Goal: Task Accomplishment & Management: Manage account settings

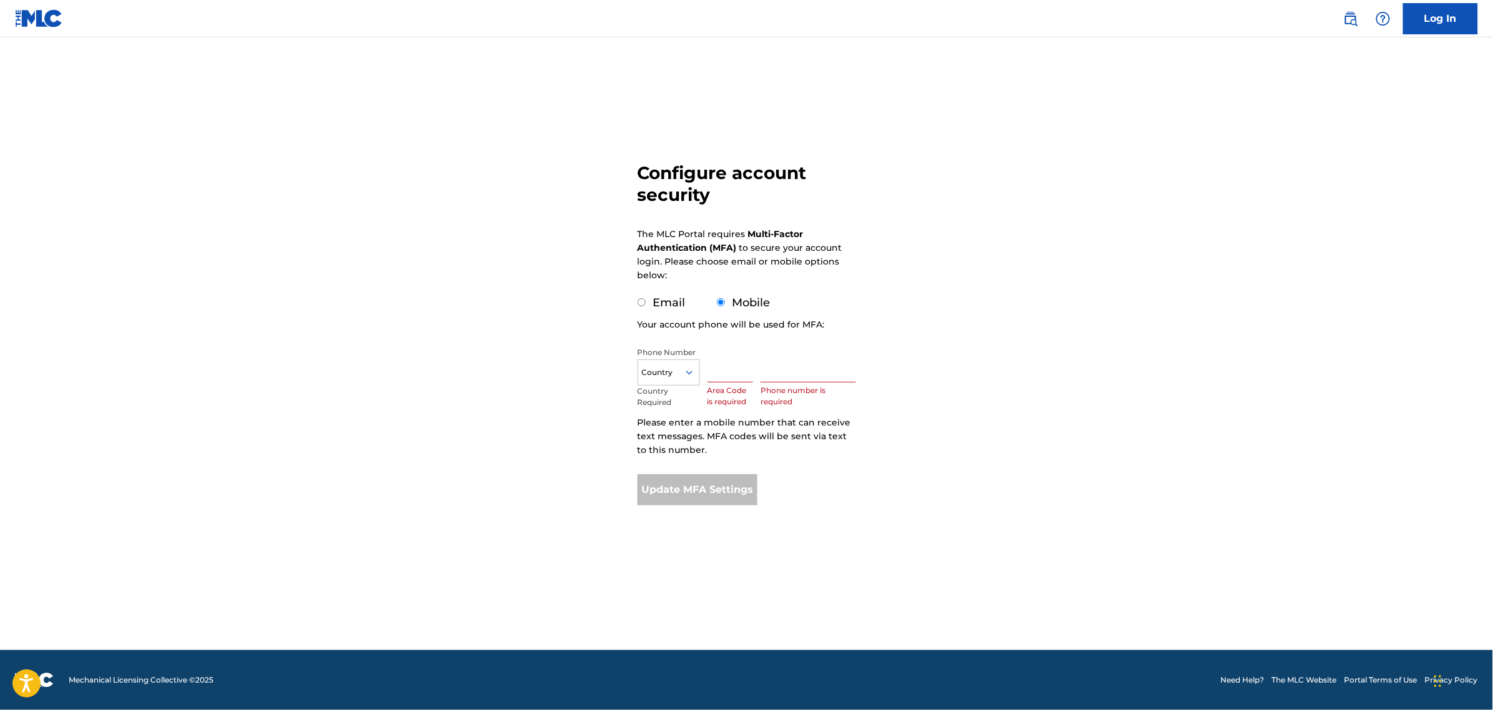
drag, startPoint x: 722, startPoint y: 368, endPoint x: 737, endPoint y: 365, distance: 15.3
click at [722, 368] on input "text" at bounding box center [731, 365] width 46 height 36
type input "616"
type input "9011830"
click at [694, 490] on button "Update MFA Settings" at bounding box center [698, 489] width 120 height 31
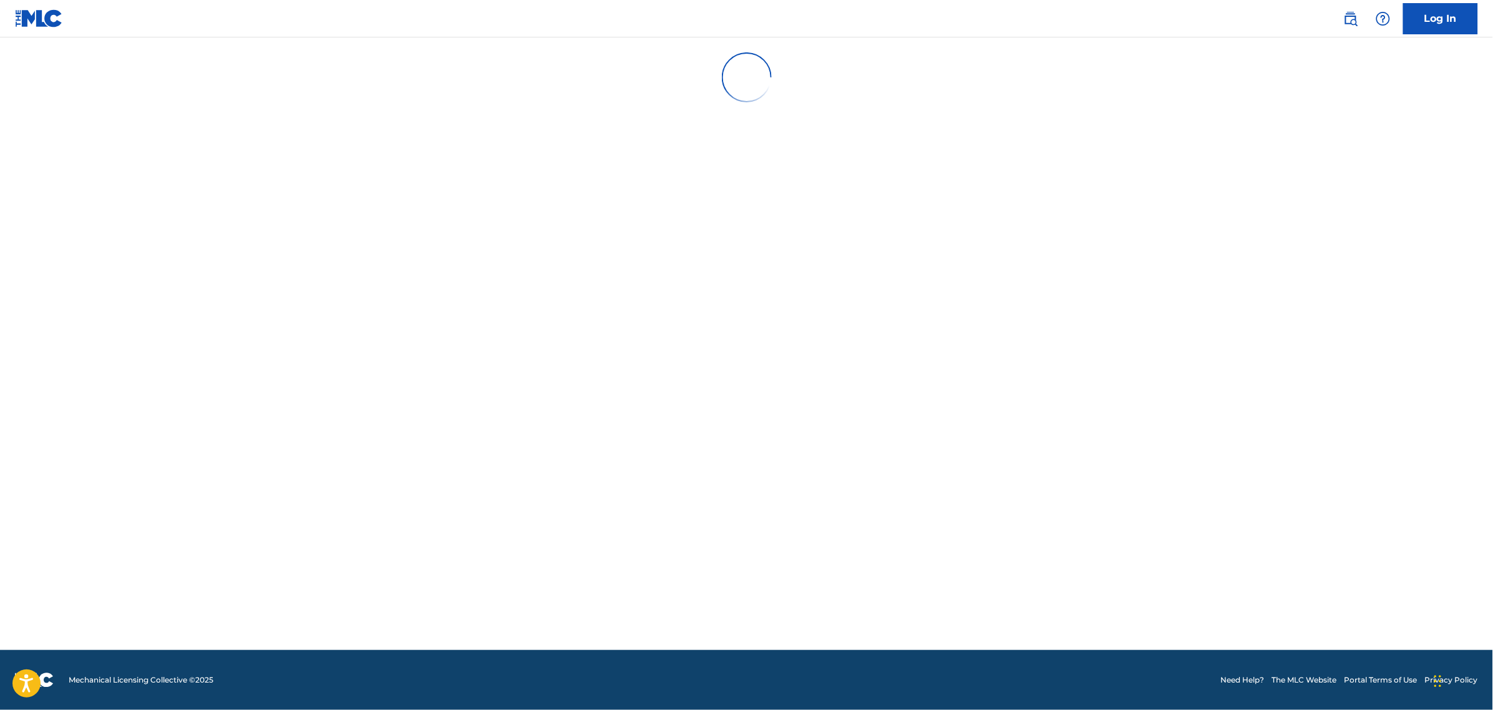
click at [1451, 14] on link "Log In" at bounding box center [1440, 18] width 75 height 31
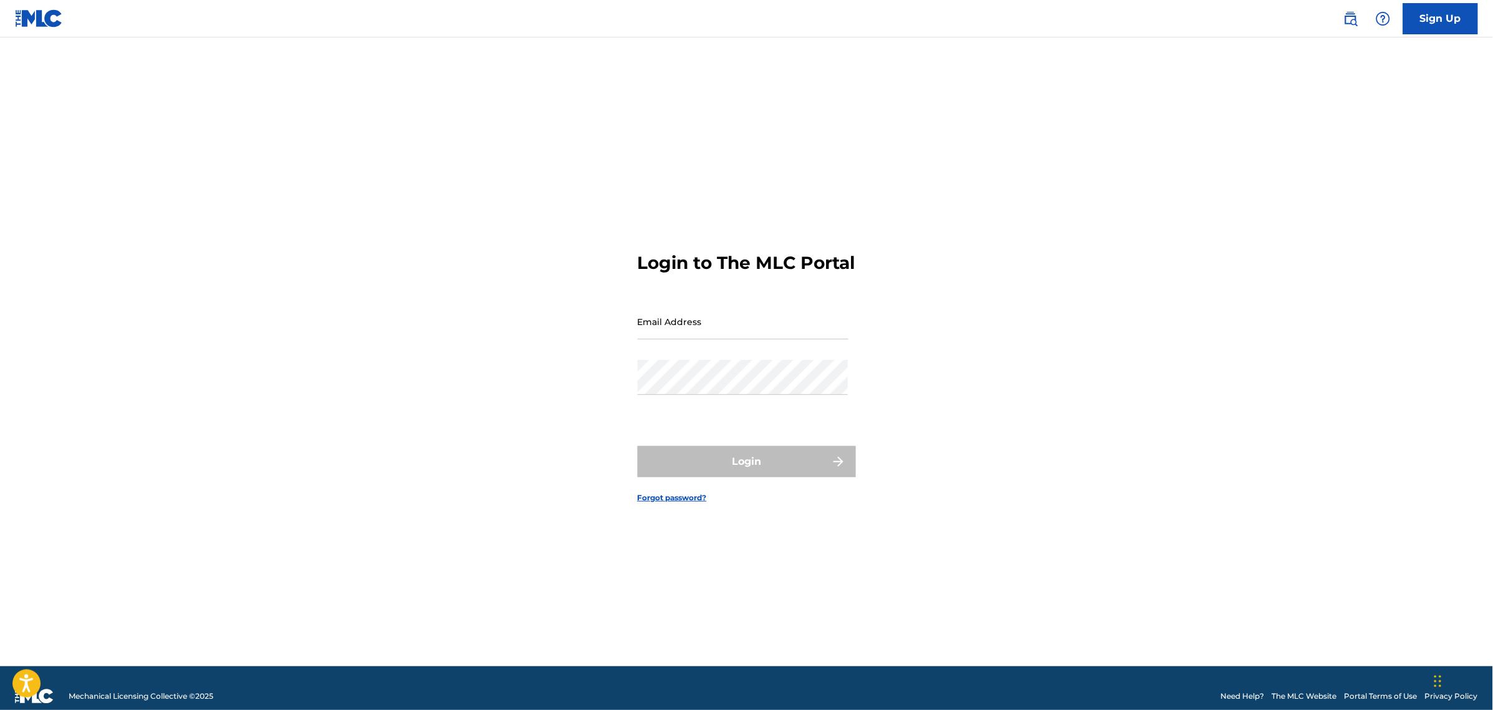
click at [722, 356] on div "Email Address" at bounding box center [743, 332] width 211 height 56
click at [727, 339] on input "Email Address" at bounding box center [743, 322] width 211 height 36
type input "[EMAIL_ADDRESS][PERSON_NAME][DOMAIN_NAME]"
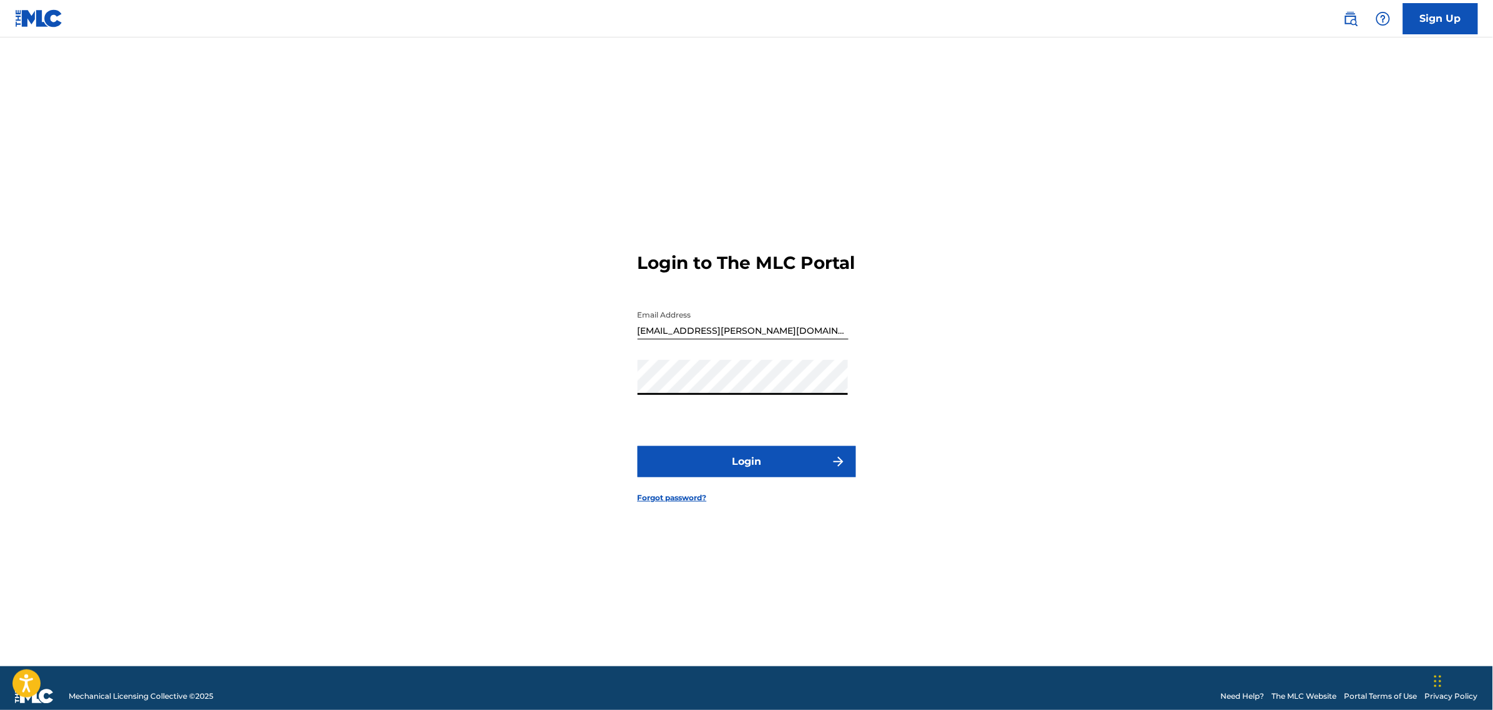
click at [638, 446] on button "Login" at bounding box center [747, 461] width 218 height 31
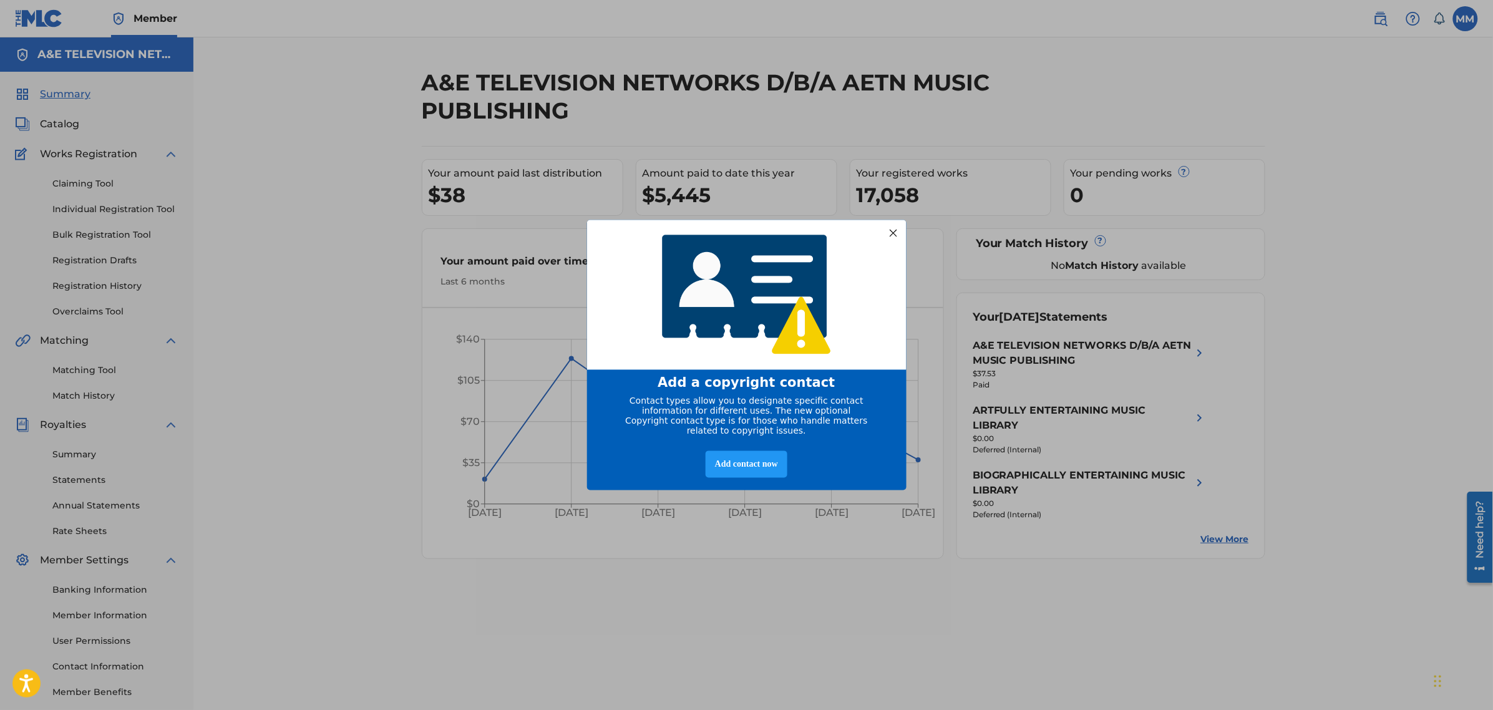
click at [890, 226] on div at bounding box center [893, 233] width 16 height 16
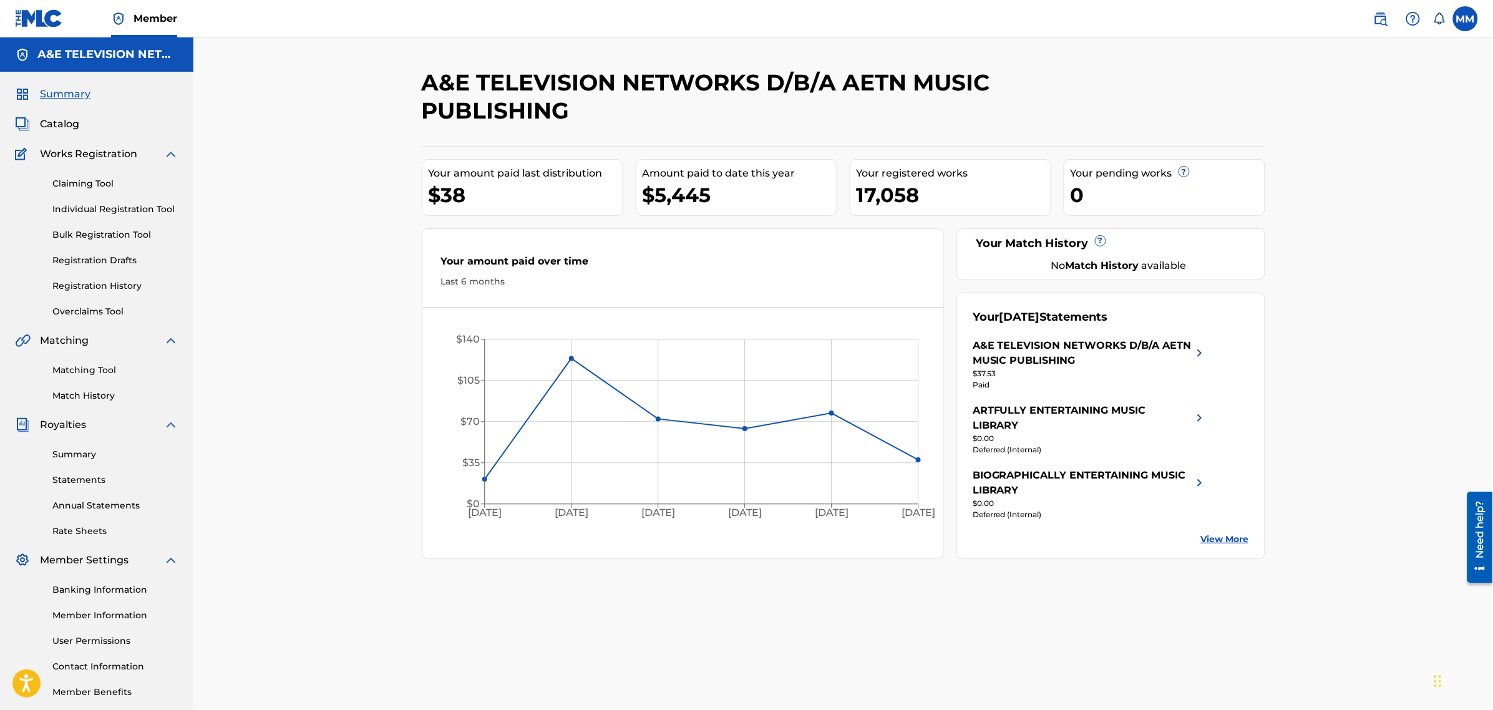
click at [1066, 606] on div "A&E TELEVISION NETWORKS D/B/A AETN MUSIC PUBLISHING Your amount paid last distr…" at bounding box center [843, 391] width 873 height 645
